Goal: Information Seeking & Learning: Learn about a topic

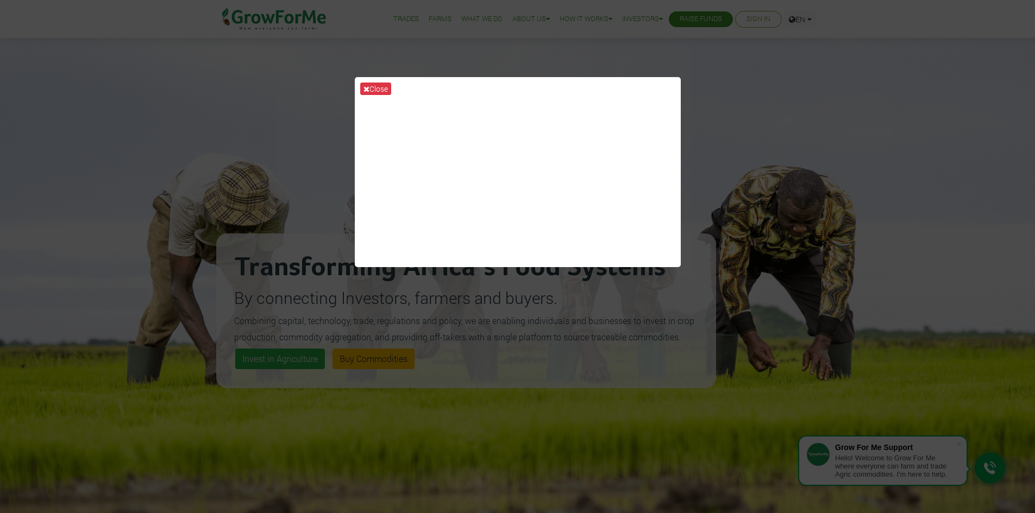
click at [755, 93] on div "Close" at bounding box center [517, 256] width 1035 height 513
click at [784, 110] on div "Close" at bounding box center [517, 256] width 1035 height 513
click at [811, 109] on div "Close" at bounding box center [517, 256] width 1035 height 513
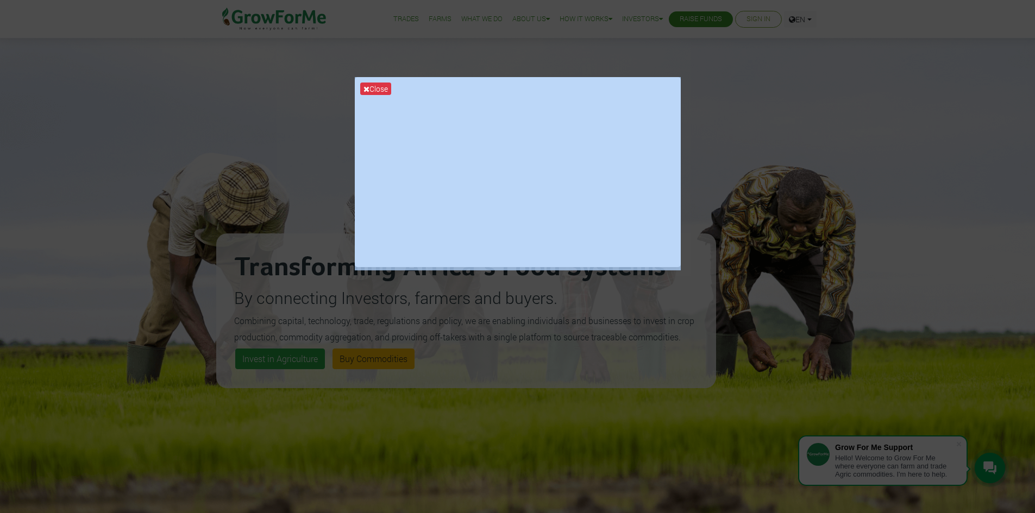
click at [811, 109] on div "Close" at bounding box center [517, 256] width 1035 height 513
click at [804, 114] on div "Close" at bounding box center [517, 256] width 1035 height 513
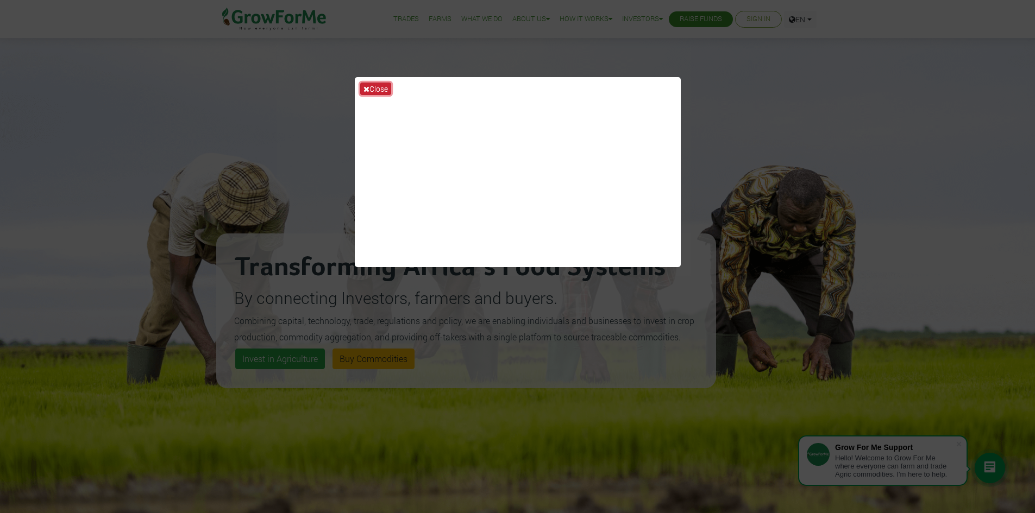
click at [374, 86] on button "Close" at bounding box center [375, 89] width 31 height 12
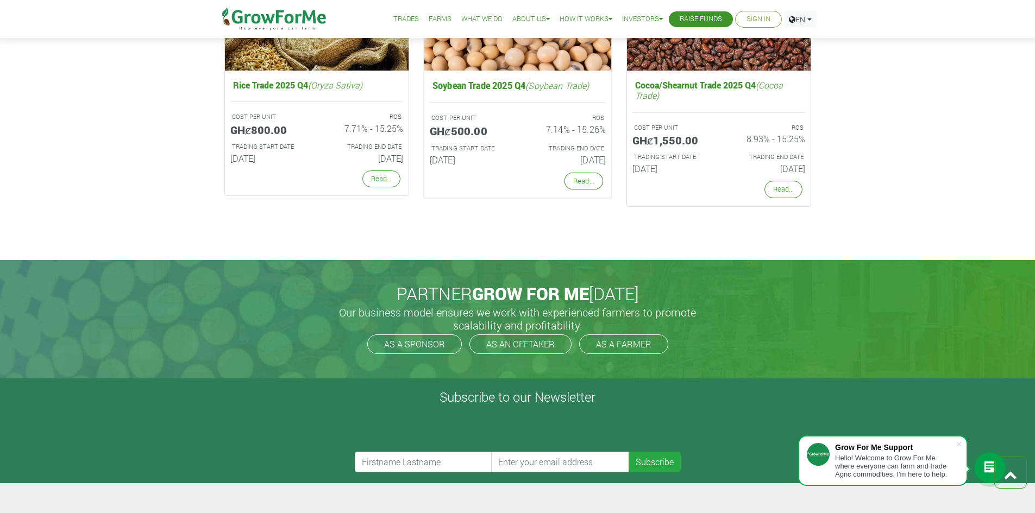
scroll to position [2336, 0]
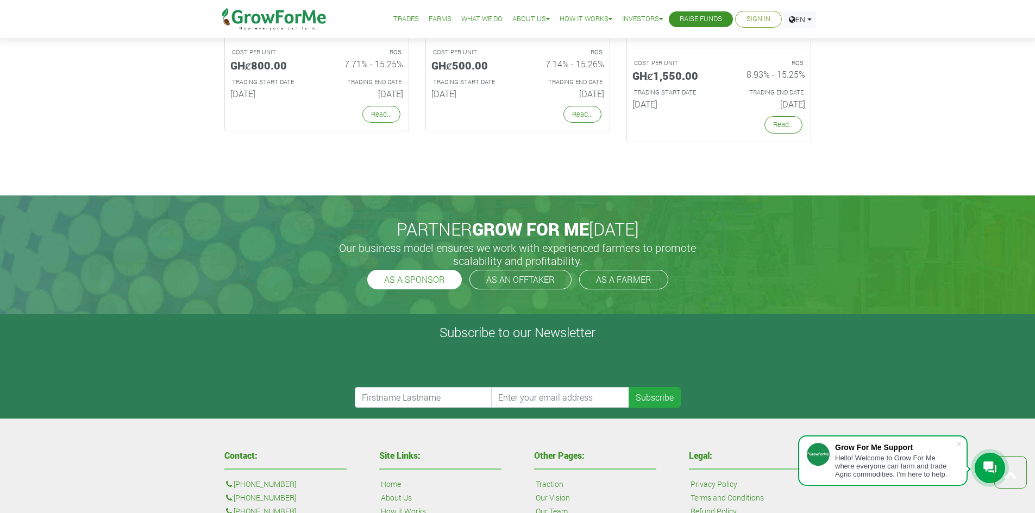
click at [421, 285] on link "AS A SPONSOR" at bounding box center [414, 280] width 95 height 20
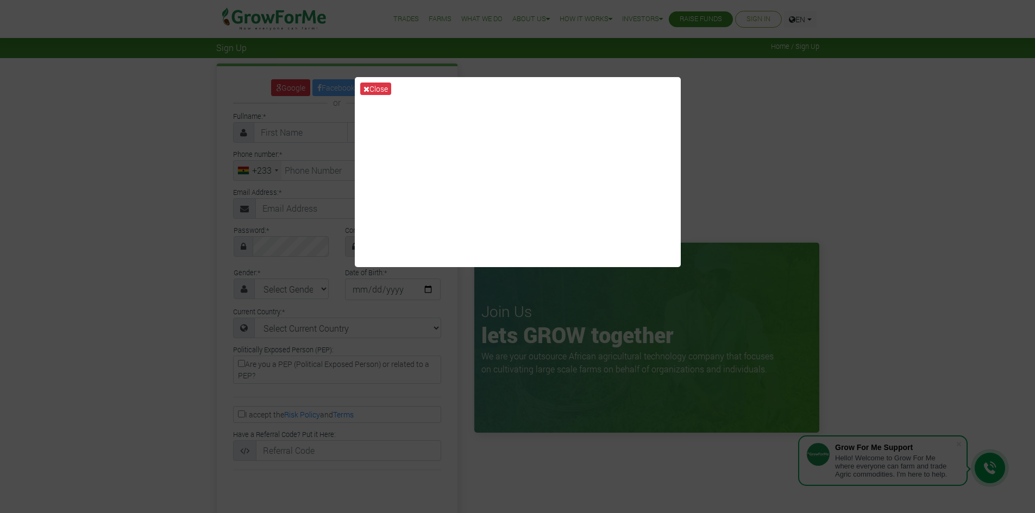
click at [385, 87] on button "Close" at bounding box center [375, 89] width 31 height 12
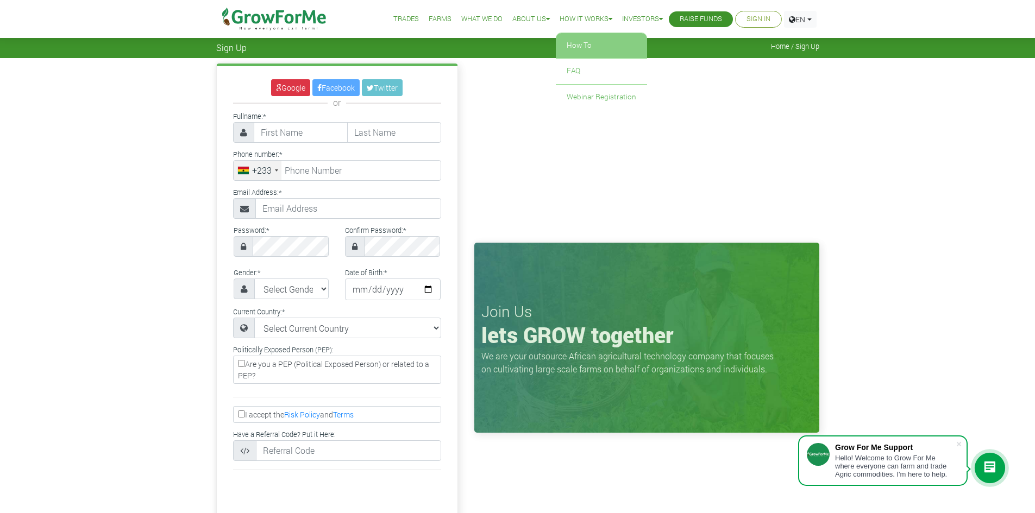
click at [567, 48] on link "How To" at bounding box center [601, 45] width 91 height 25
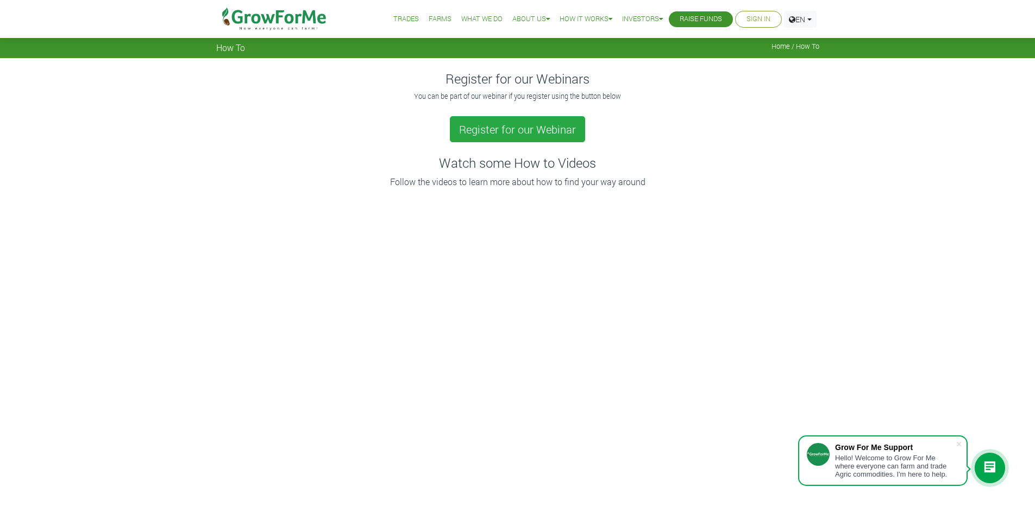
click at [429, 20] on link "Farms" at bounding box center [440, 19] width 23 height 11
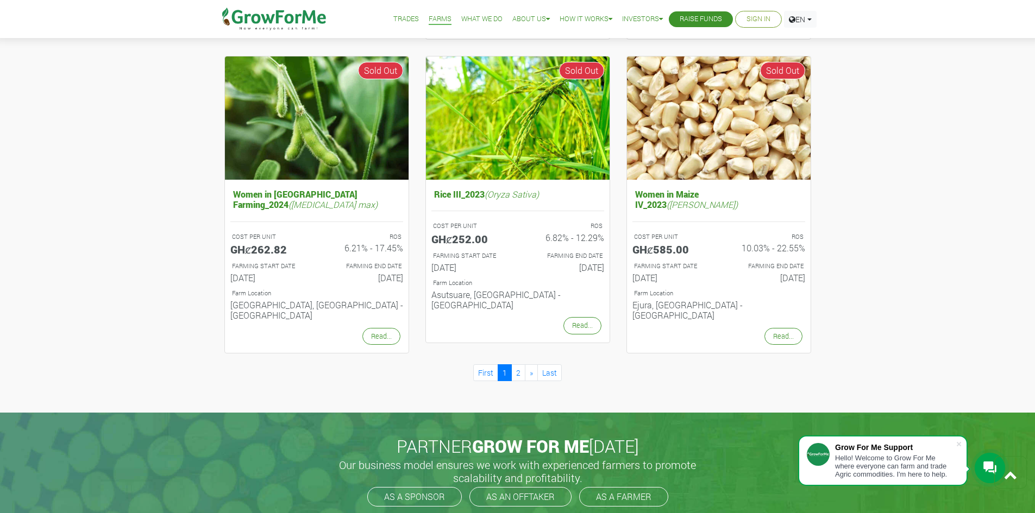
scroll to position [1032, 0]
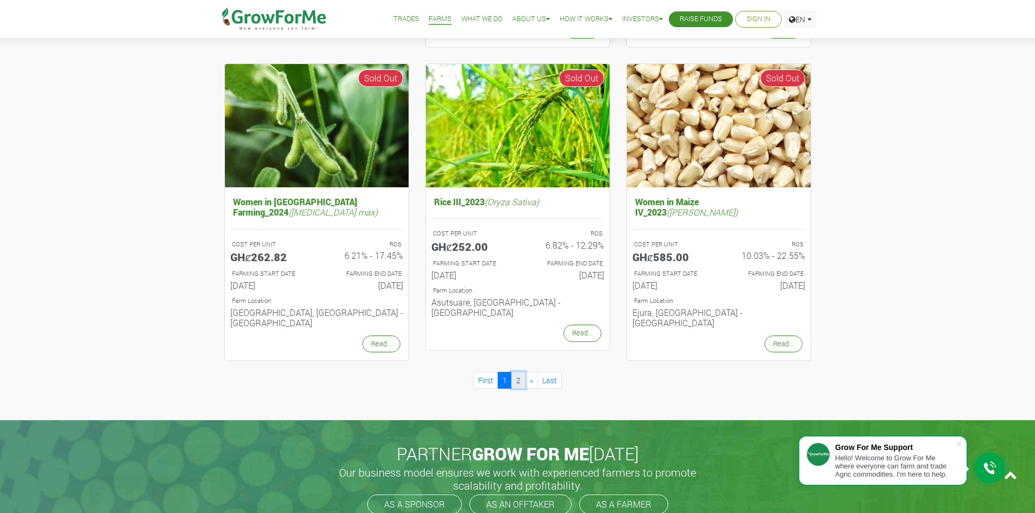
click at [518, 372] on link "2" at bounding box center [518, 380] width 14 height 17
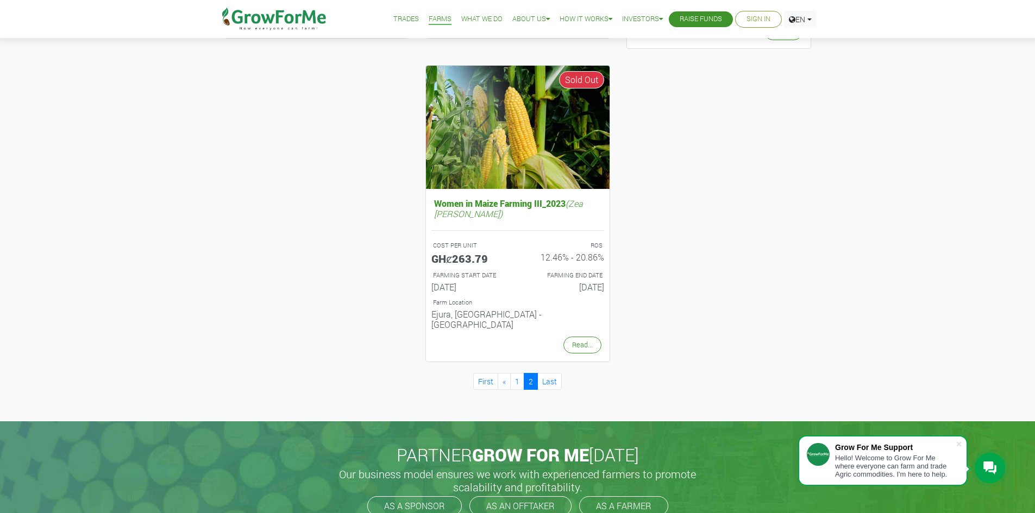
scroll to position [489, 0]
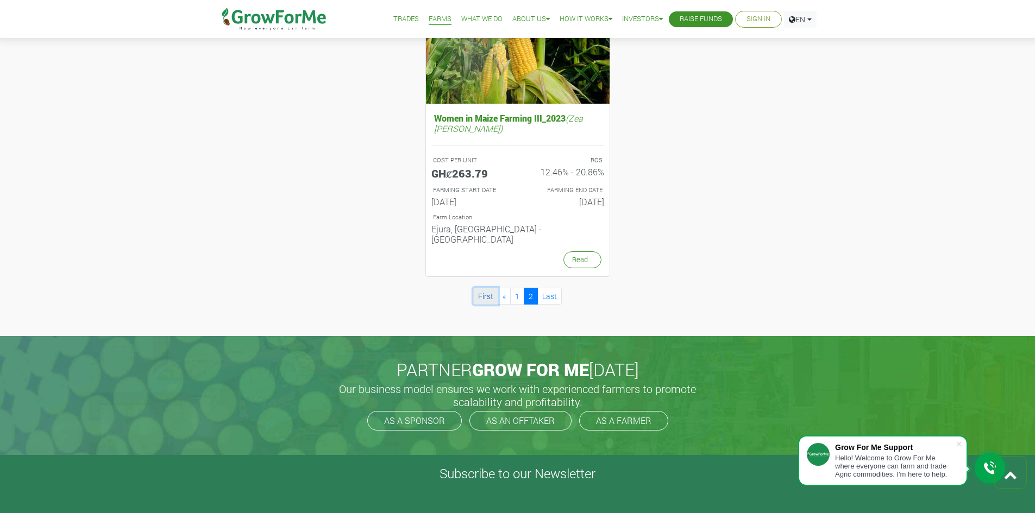
click at [491, 288] on link "First" at bounding box center [485, 296] width 25 height 17
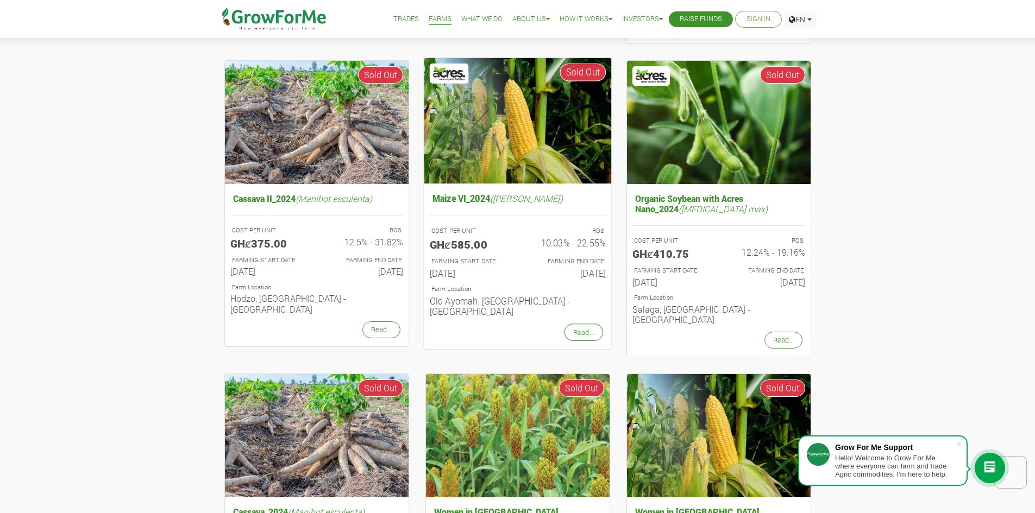
scroll to position [380, 0]
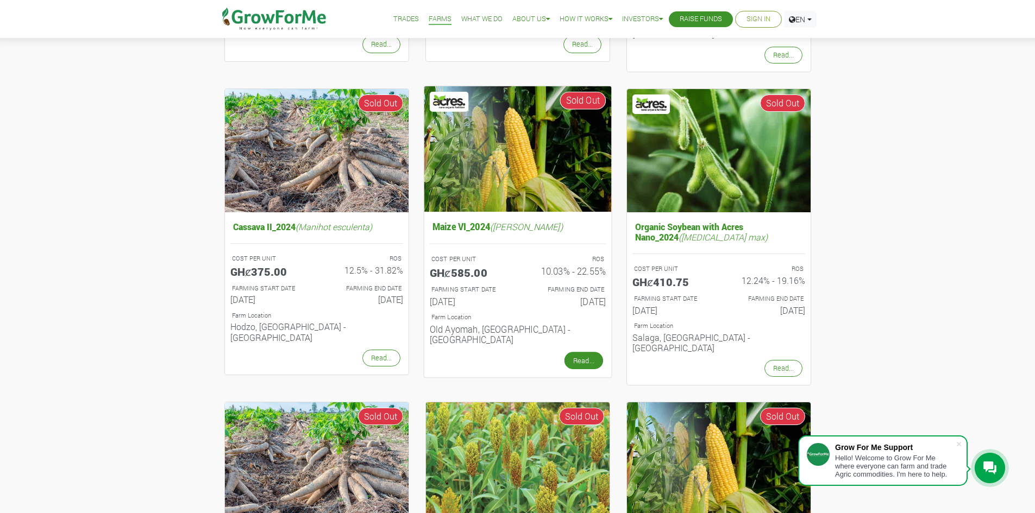
click at [574, 352] on link "Read..." at bounding box center [583, 360] width 39 height 17
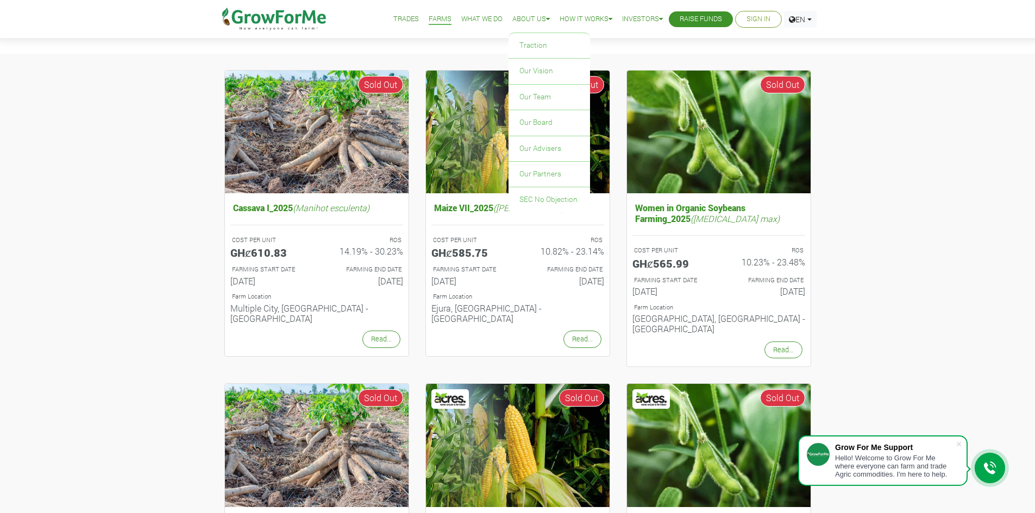
scroll to position [54, 0]
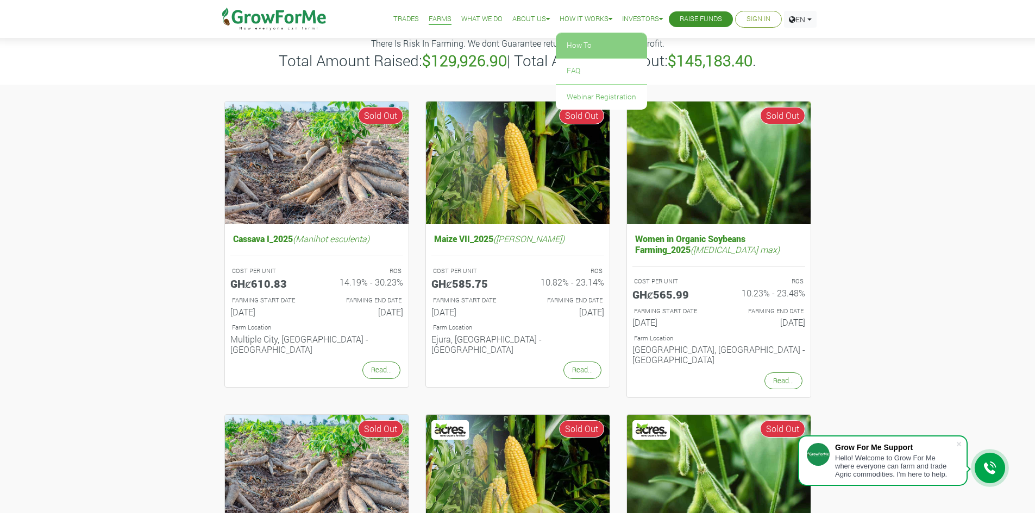
click at [578, 47] on link "How To" at bounding box center [601, 45] width 91 height 25
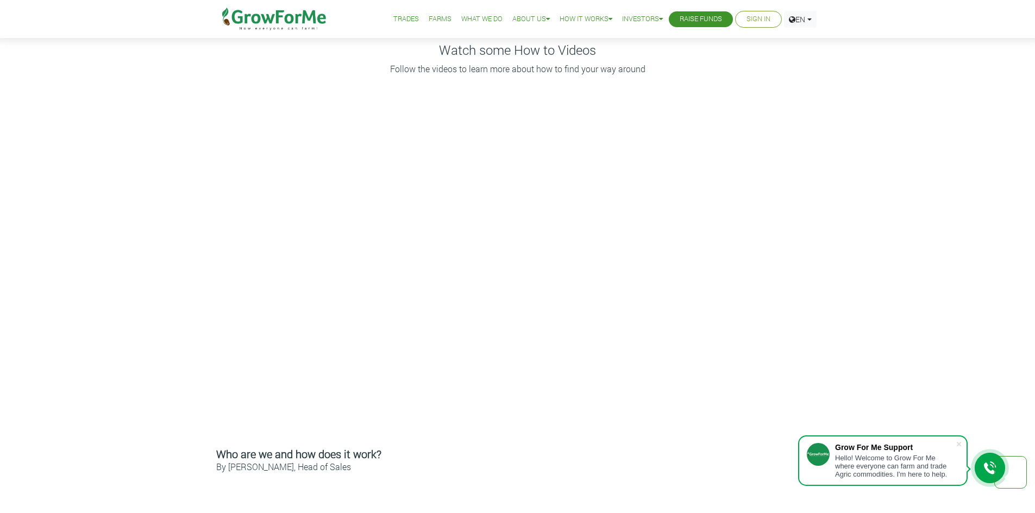
scroll to position [109, 0]
